Goal: Book appointment/travel/reservation

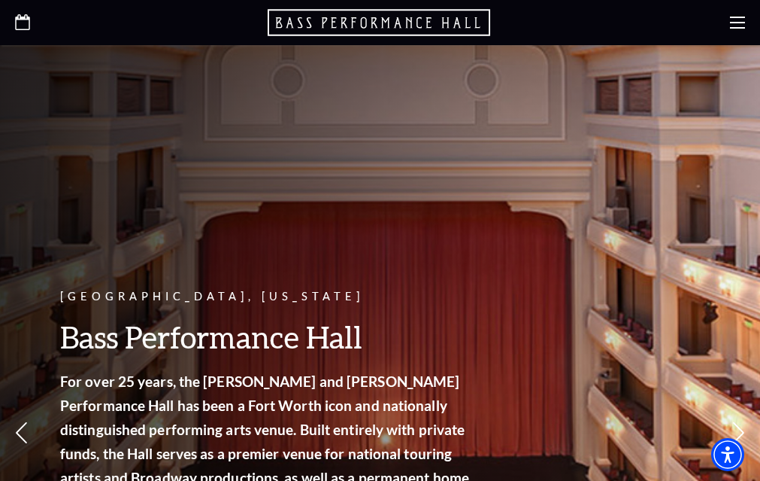
click at [0, 0] on div "Upcoming Events" at bounding box center [0, 0] width 0 height 0
click at [0, 0] on link "View Full Calendar" at bounding box center [0, 0] width 0 height 0
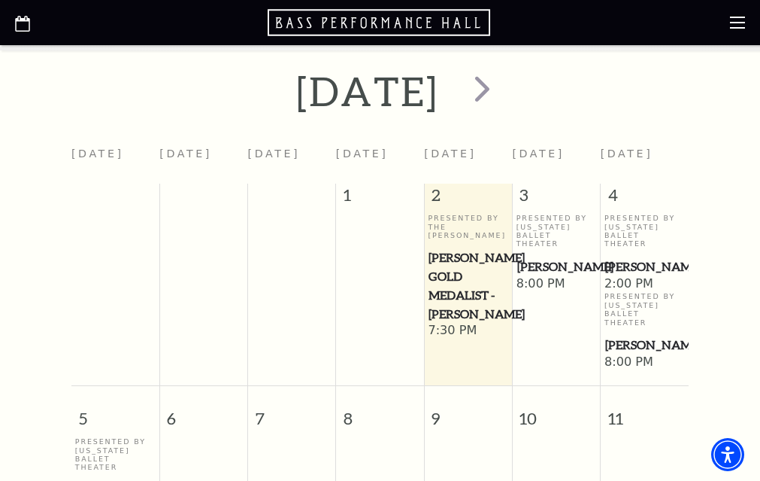
scroll to position [432, 0]
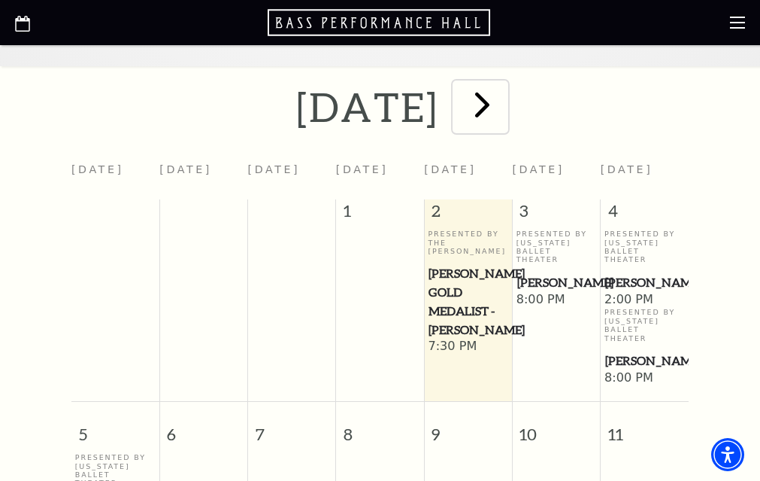
click at [504, 126] on span "next" at bounding box center [482, 104] width 43 height 43
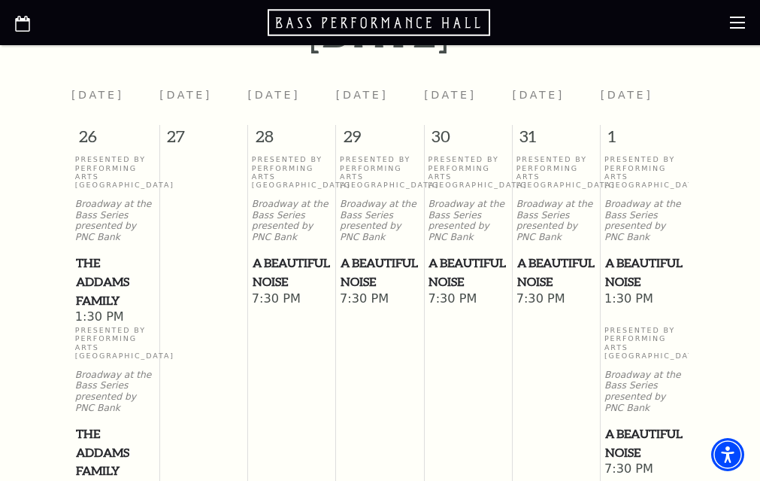
scroll to position [508, 0]
click at [517, 50] on span "next" at bounding box center [495, 29] width 43 height 43
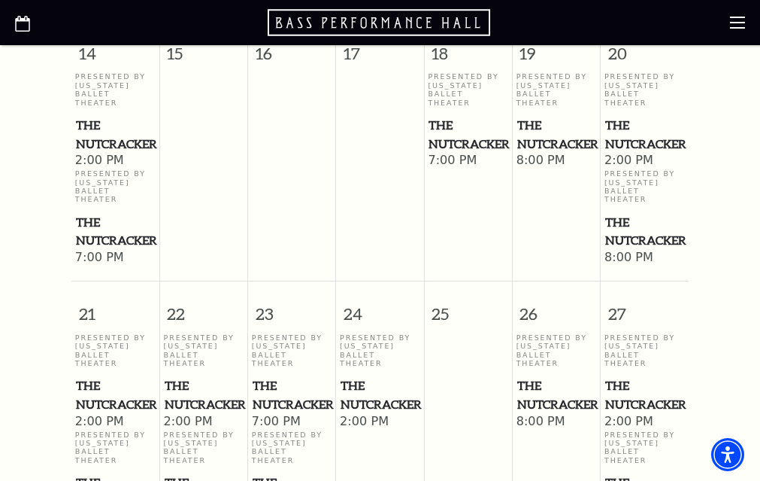
scroll to position [1486, 0]
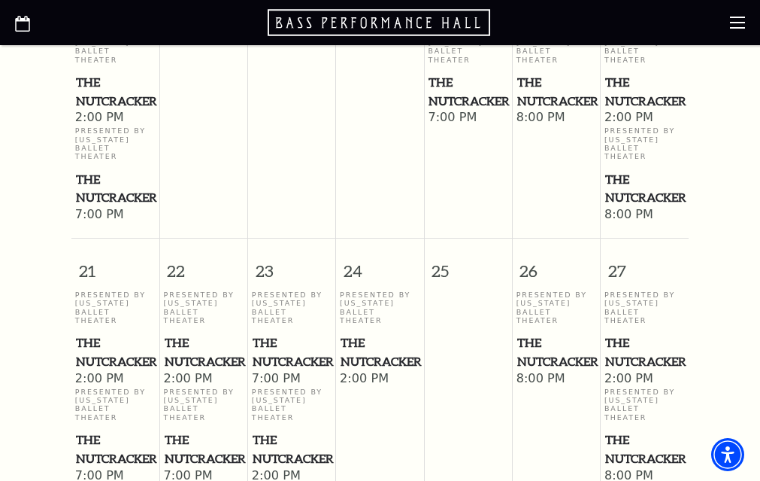
click at [539, 110] on span "The Nutcracker" at bounding box center [556, 91] width 79 height 37
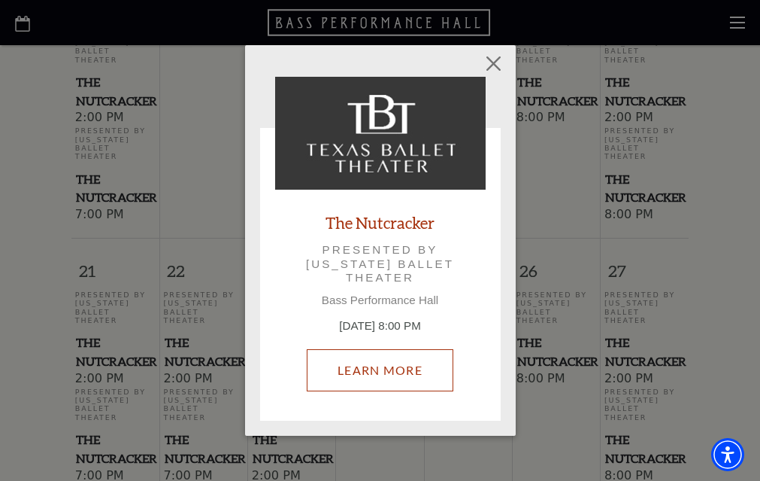
click at [408, 374] on link "Learn More" at bounding box center [380, 370] width 147 height 42
click at [376, 369] on link "Learn More" at bounding box center [380, 370] width 147 height 42
